Goal: Find contact information: Find contact information

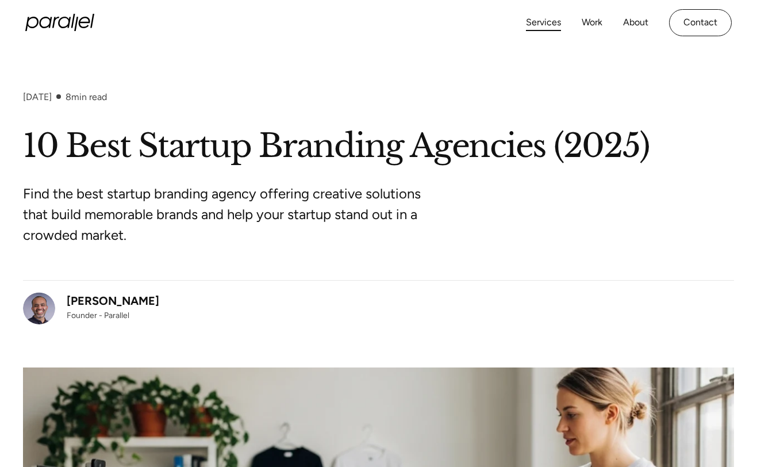
click at [540, 25] on link "Services" at bounding box center [543, 22] width 35 height 17
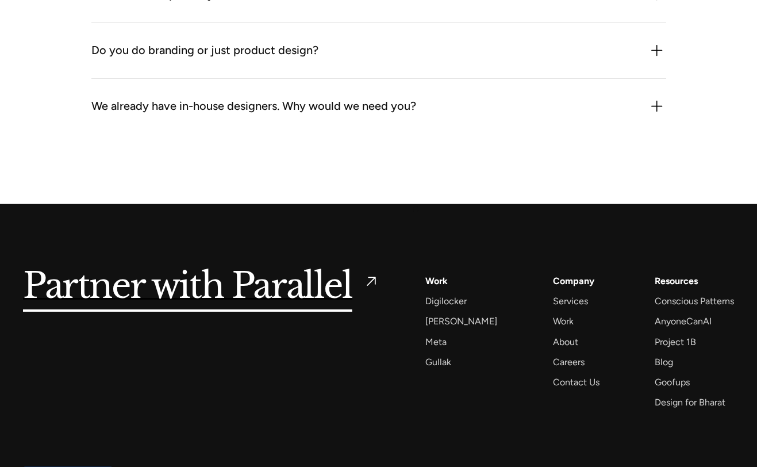
scroll to position [3388, 0]
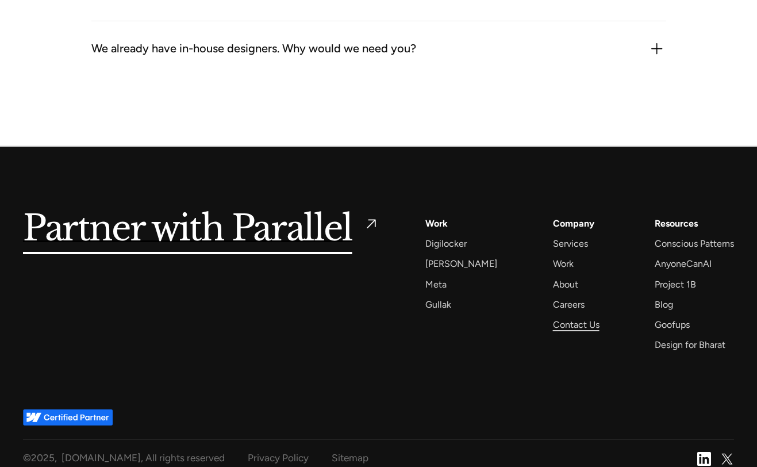
click at [560, 332] on div "Contact Us" at bounding box center [576, 325] width 47 height 16
